Goal: Connect with others: Connect with others

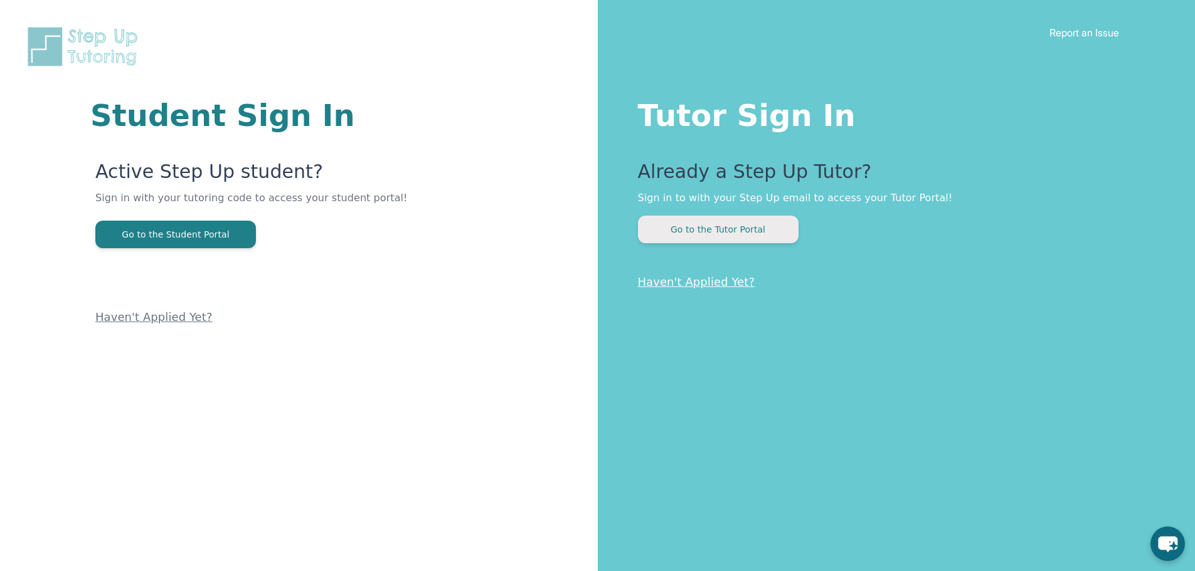
click at [736, 218] on button "Go to the Tutor Portal" at bounding box center [718, 230] width 161 height 28
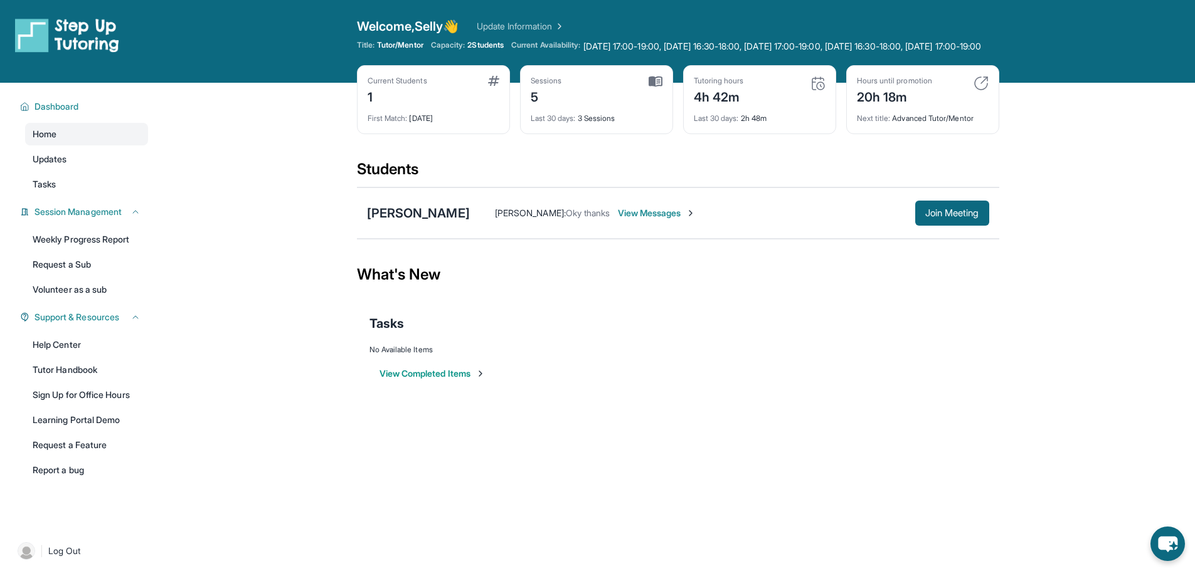
click at [691, 218] on div "[PERSON_NAME] : Oky thanks View Messages Join Meeting" at bounding box center [729, 213] width 519 height 25
click at [690, 218] on img at bounding box center [690, 213] width 10 height 10
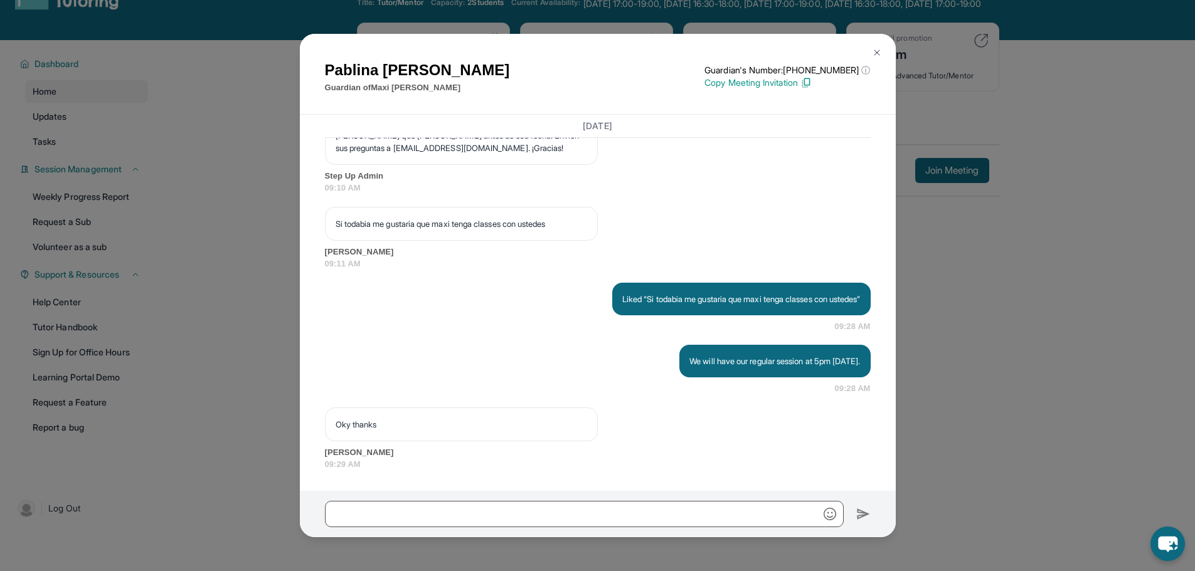
scroll to position [63, 0]
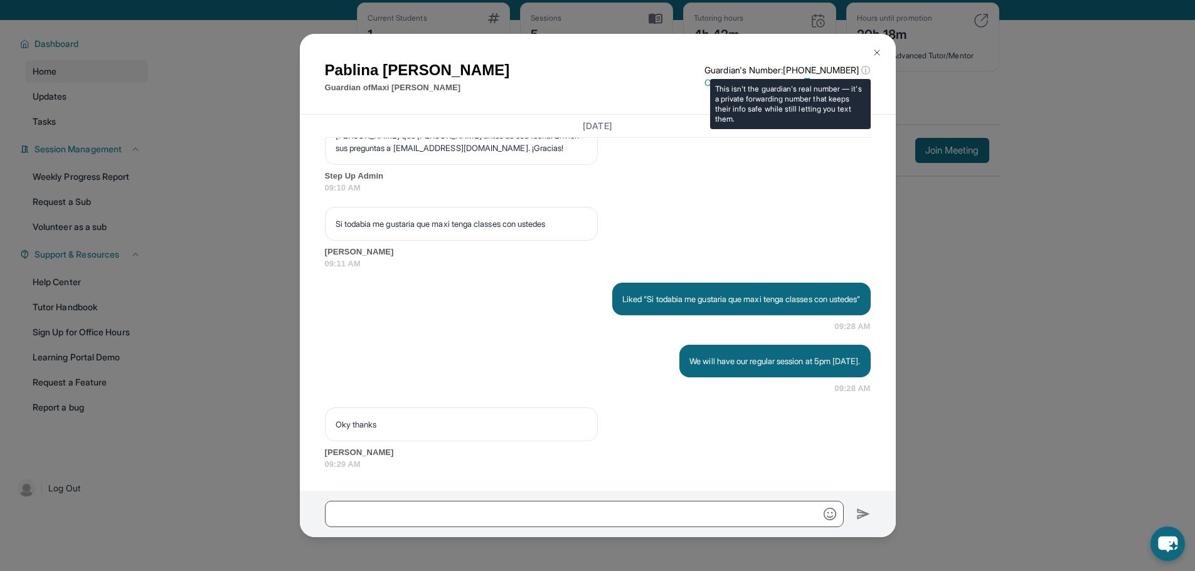
click at [813, 75] on p "Guardian's Number: [PHONE_NUMBER] ⓘ" at bounding box center [787, 70] width 166 height 13
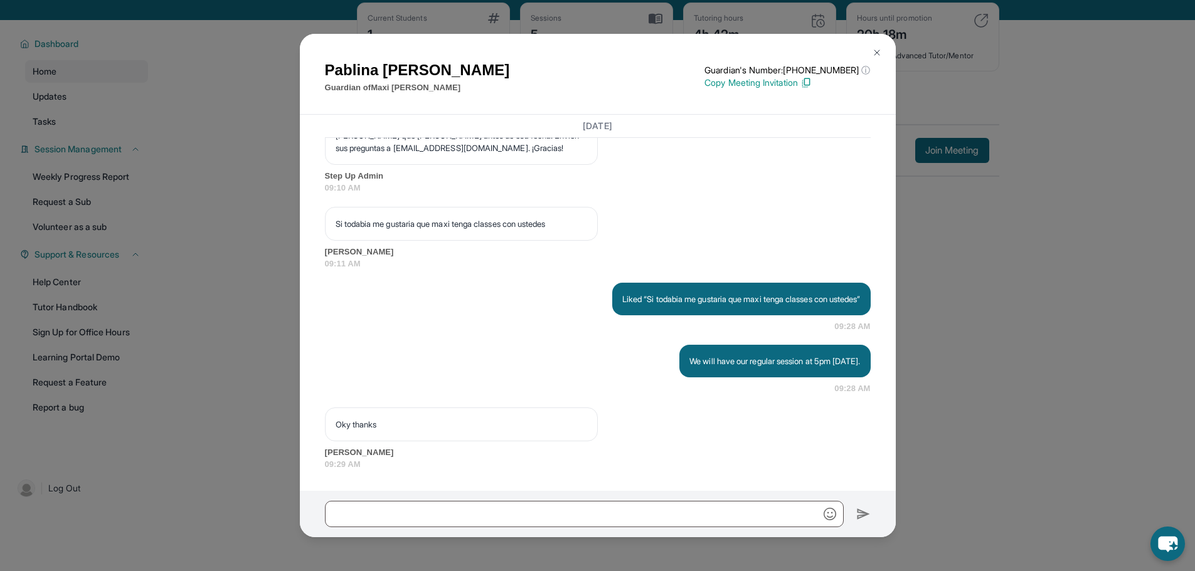
click at [742, 87] on p "Copy Meeting Invitation" at bounding box center [787, 83] width 166 height 13
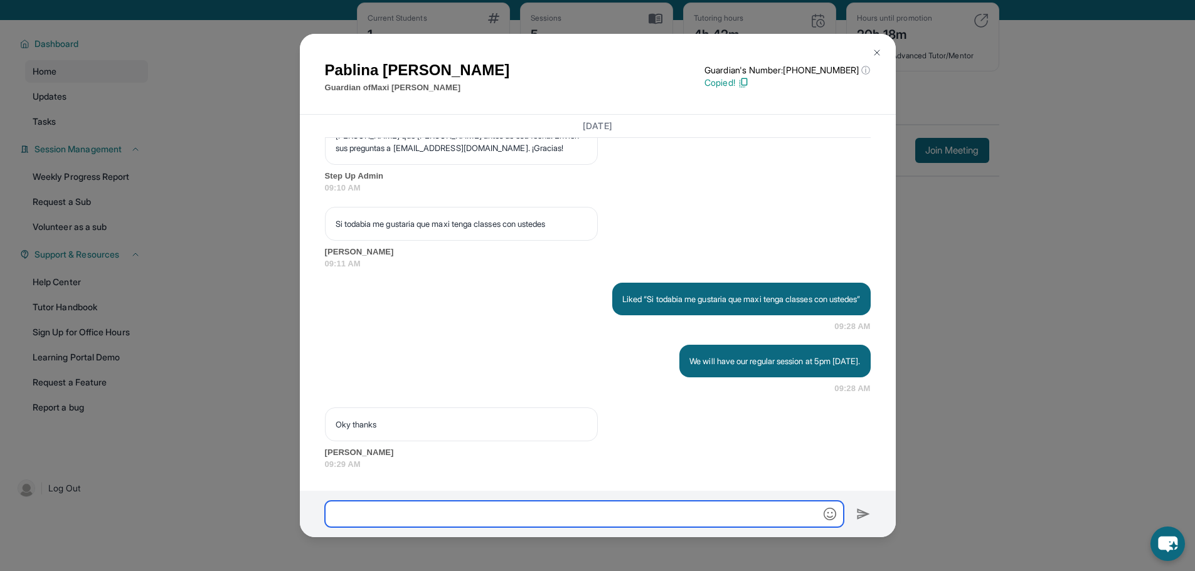
click at [604, 504] on input "text" at bounding box center [584, 514] width 519 height 26
paste input "**********"
type input "**********"
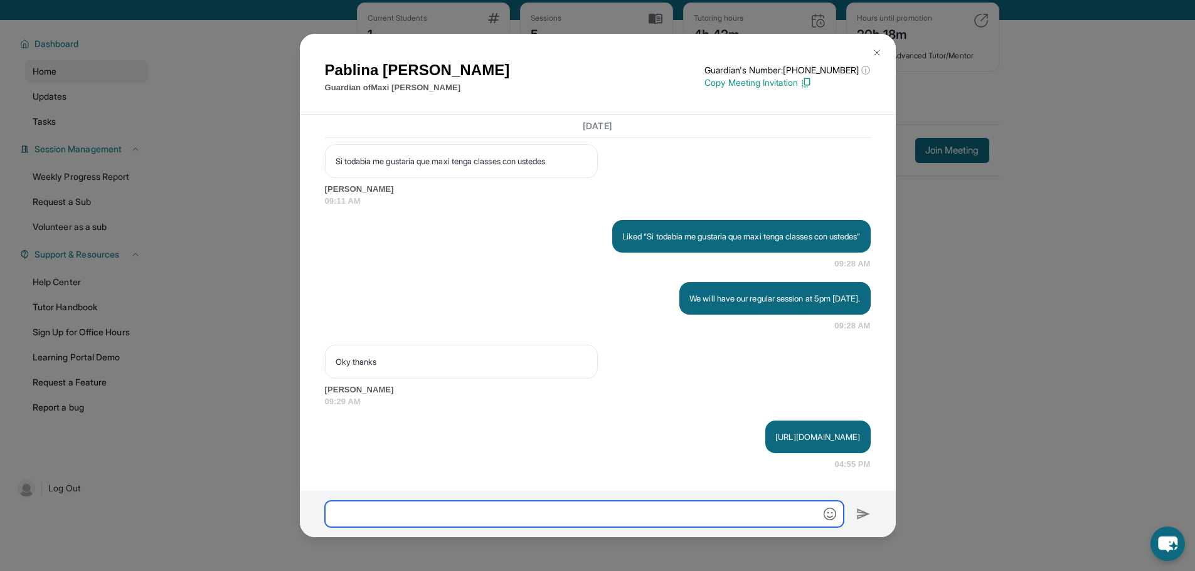
scroll to position [5801, 0]
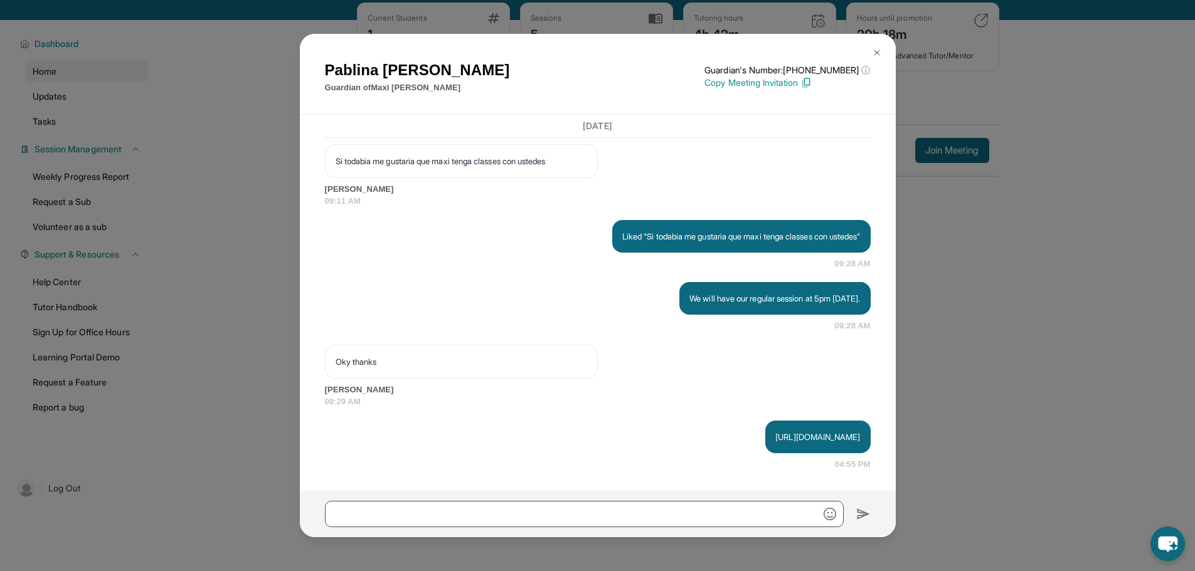
click at [987, 318] on div "[PERSON_NAME] Guardian of [PERSON_NAME] Guardian's Number: [PHONE_NUMBER] ⓘ Thi…" at bounding box center [597, 285] width 1195 height 571
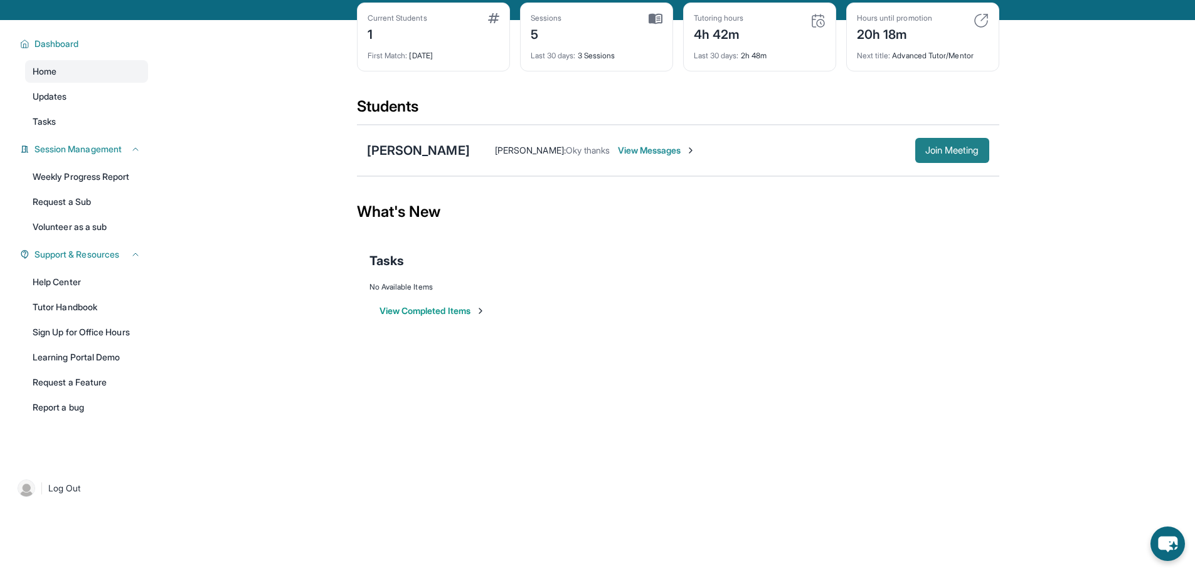
click at [969, 154] on span "Join Meeting" at bounding box center [952, 151] width 54 height 8
click at [648, 157] on span "View Messages" at bounding box center [657, 150] width 78 height 13
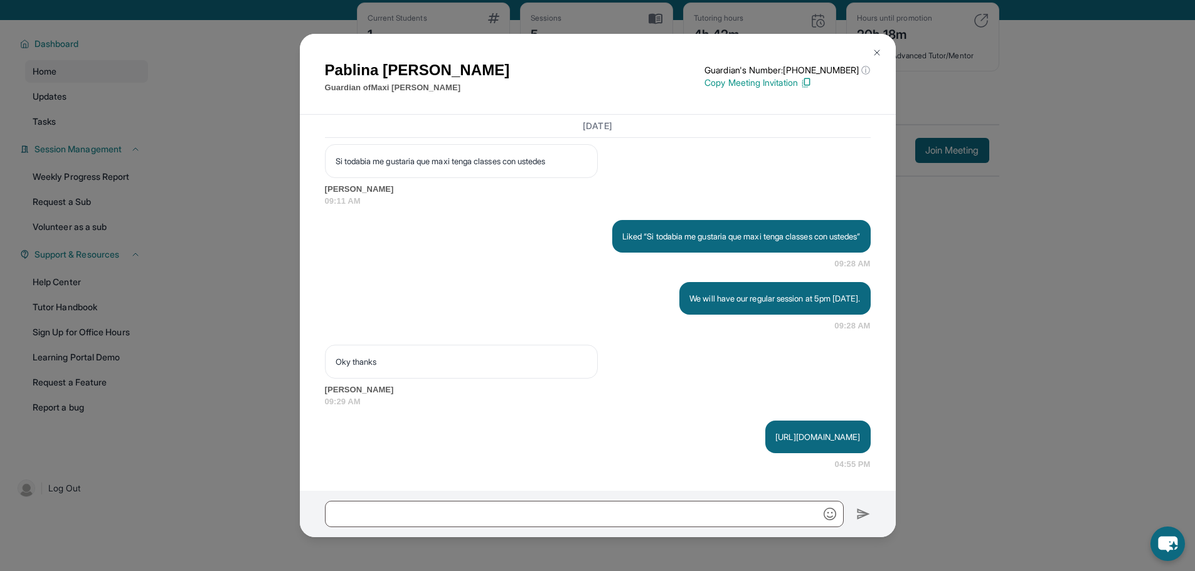
click at [1009, 260] on div "[PERSON_NAME] Guardian of [PERSON_NAME] Guardian's Number: [PHONE_NUMBER] ⓘ Thi…" at bounding box center [597, 285] width 1195 height 571
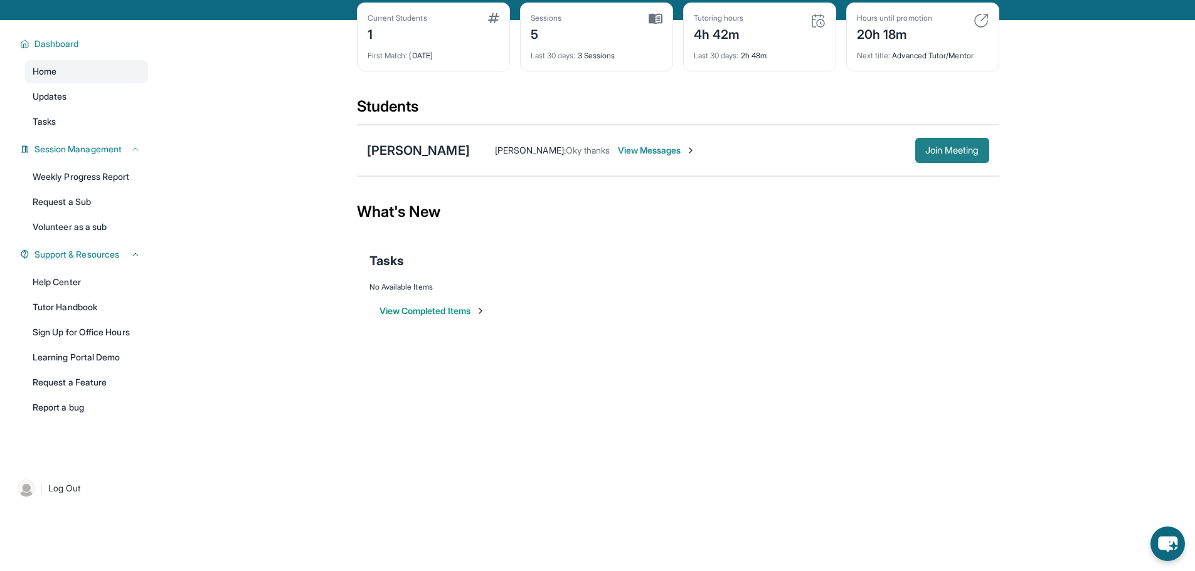
click at [952, 154] on span "Join Meeting" at bounding box center [952, 151] width 54 height 8
click at [978, 152] on button "Join Meeting" at bounding box center [952, 150] width 74 height 25
